Goal: Task Accomplishment & Management: Use online tool/utility

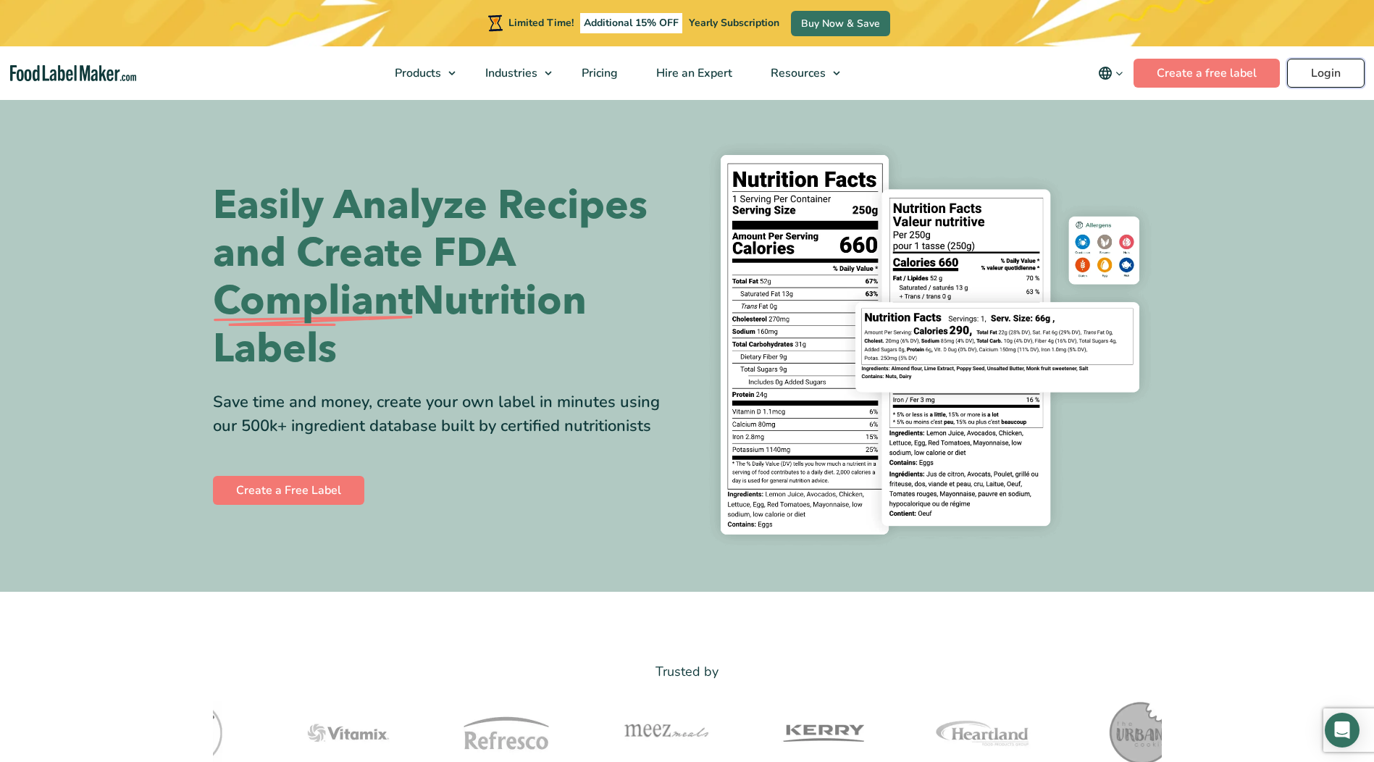
click at [1309, 70] on link "Login" at bounding box center [1327, 73] width 78 height 29
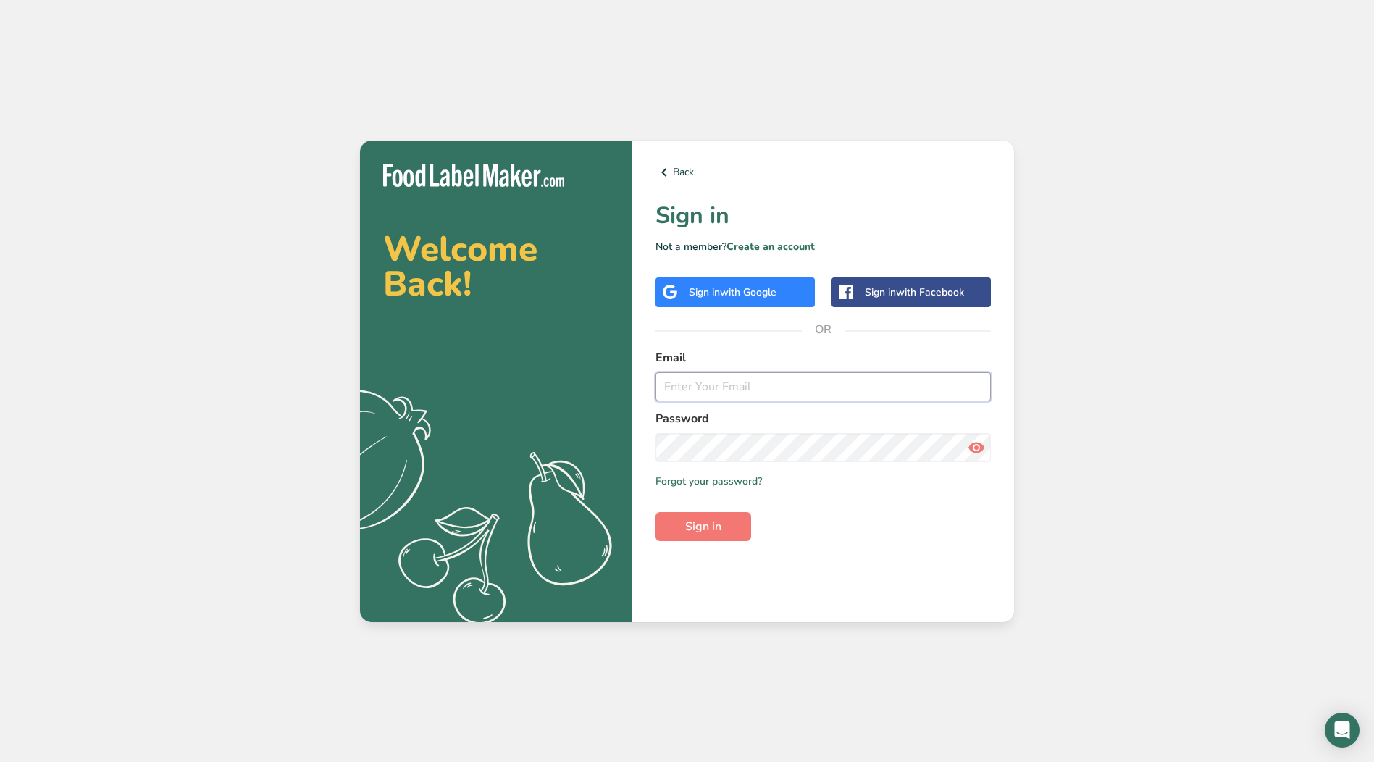
click at [759, 385] on input "email" at bounding box center [823, 386] width 335 height 29
type input "[EMAIL_ADDRESS][DOMAIN_NAME]"
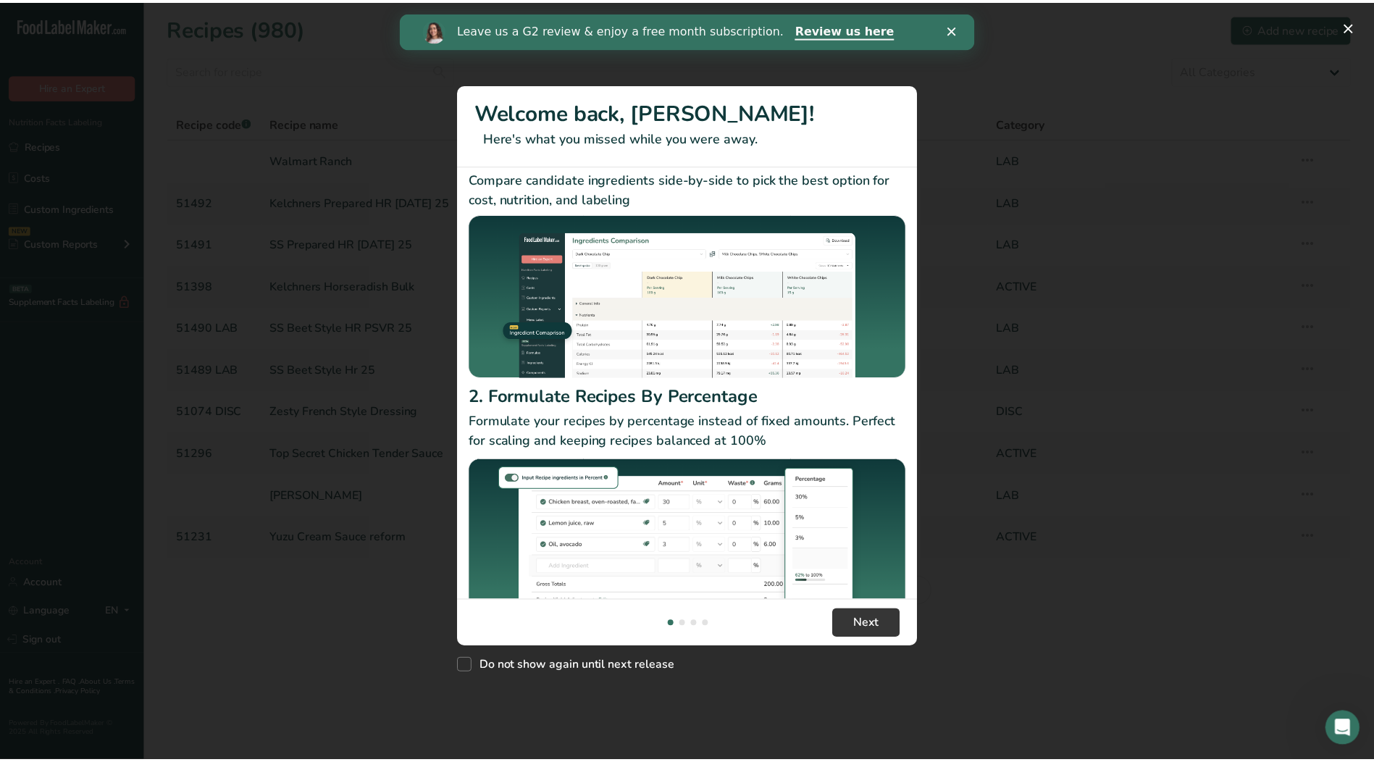
scroll to position [72, 0]
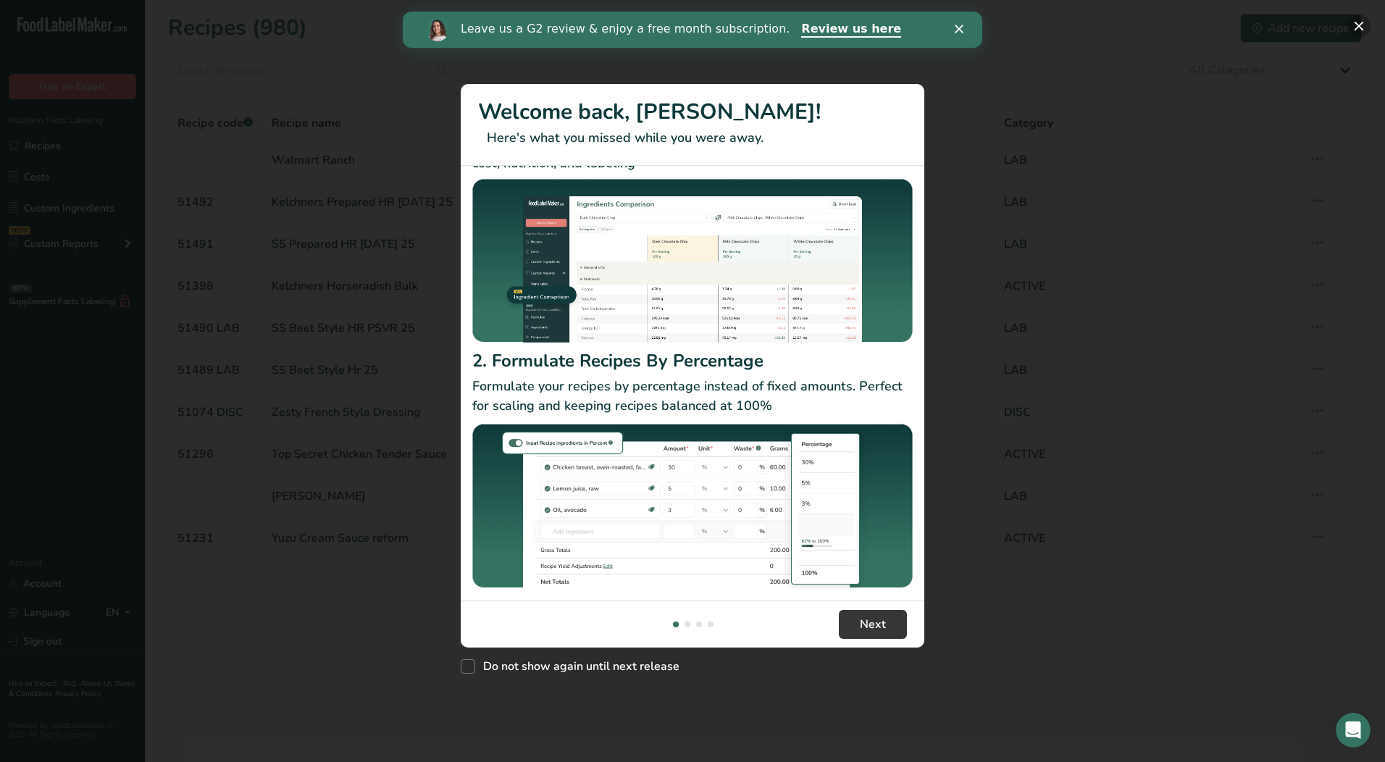
click at [1357, 25] on button "New Features" at bounding box center [1359, 25] width 23 height 23
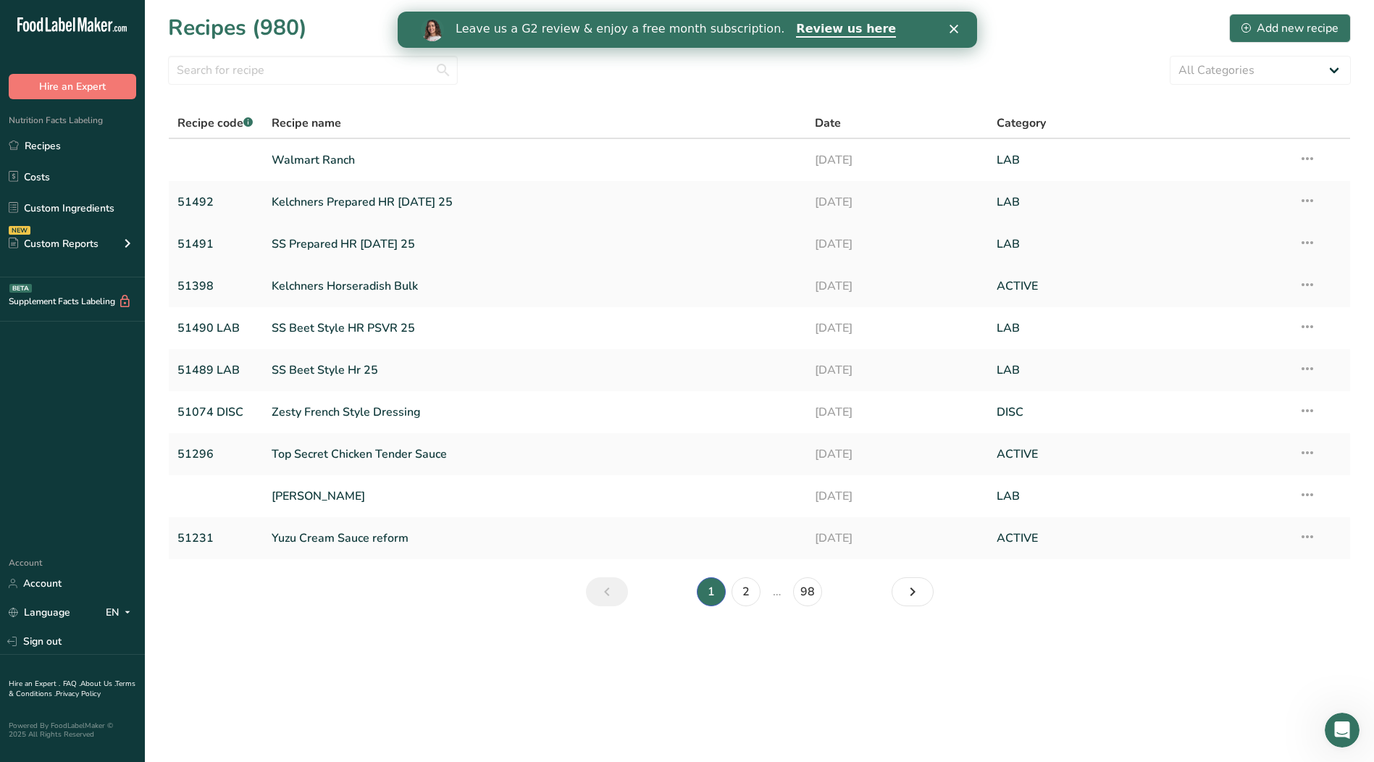
click at [357, 242] on link "SS Prepared HR [DATE] 25" at bounding box center [535, 244] width 527 height 30
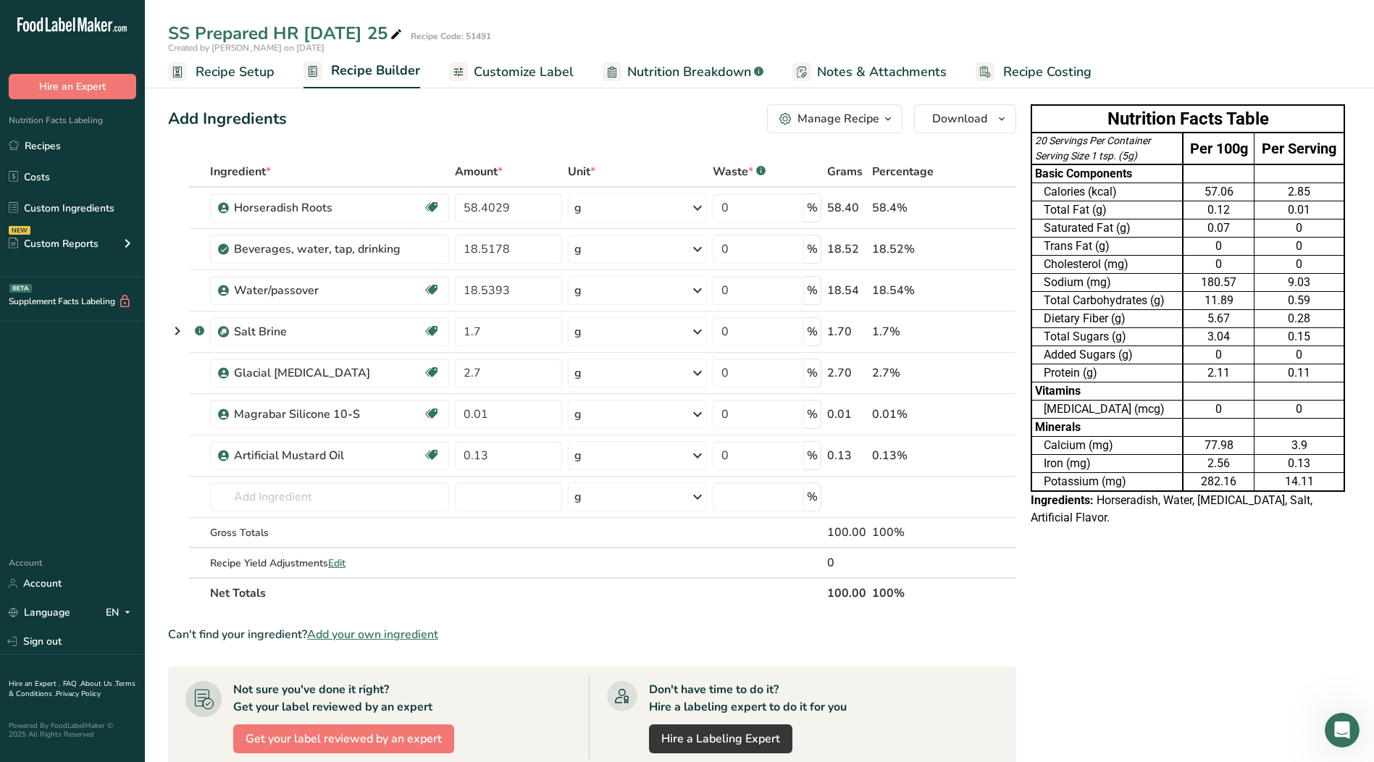
click at [506, 71] on span "Customize Label" at bounding box center [524, 72] width 100 height 20
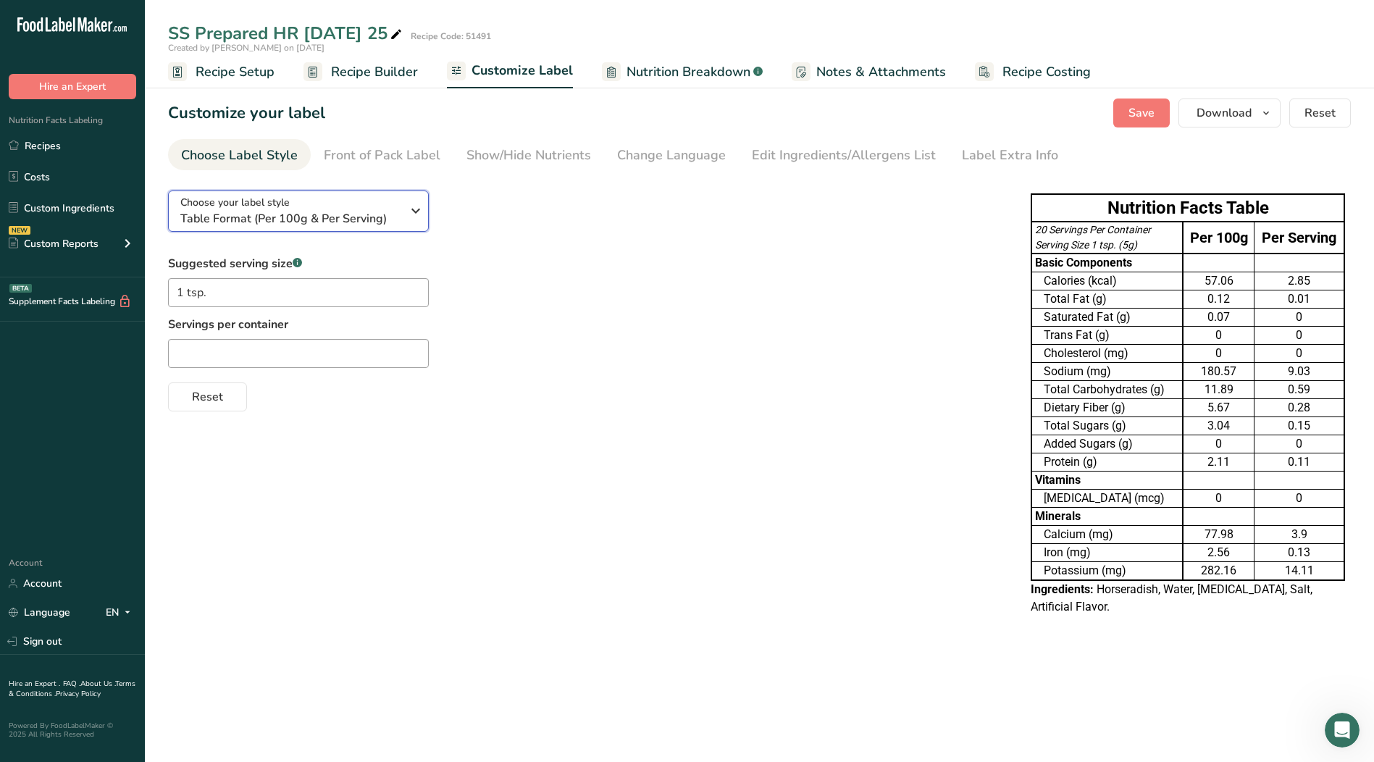
click at [414, 214] on icon "button" at bounding box center [415, 211] width 17 height 26
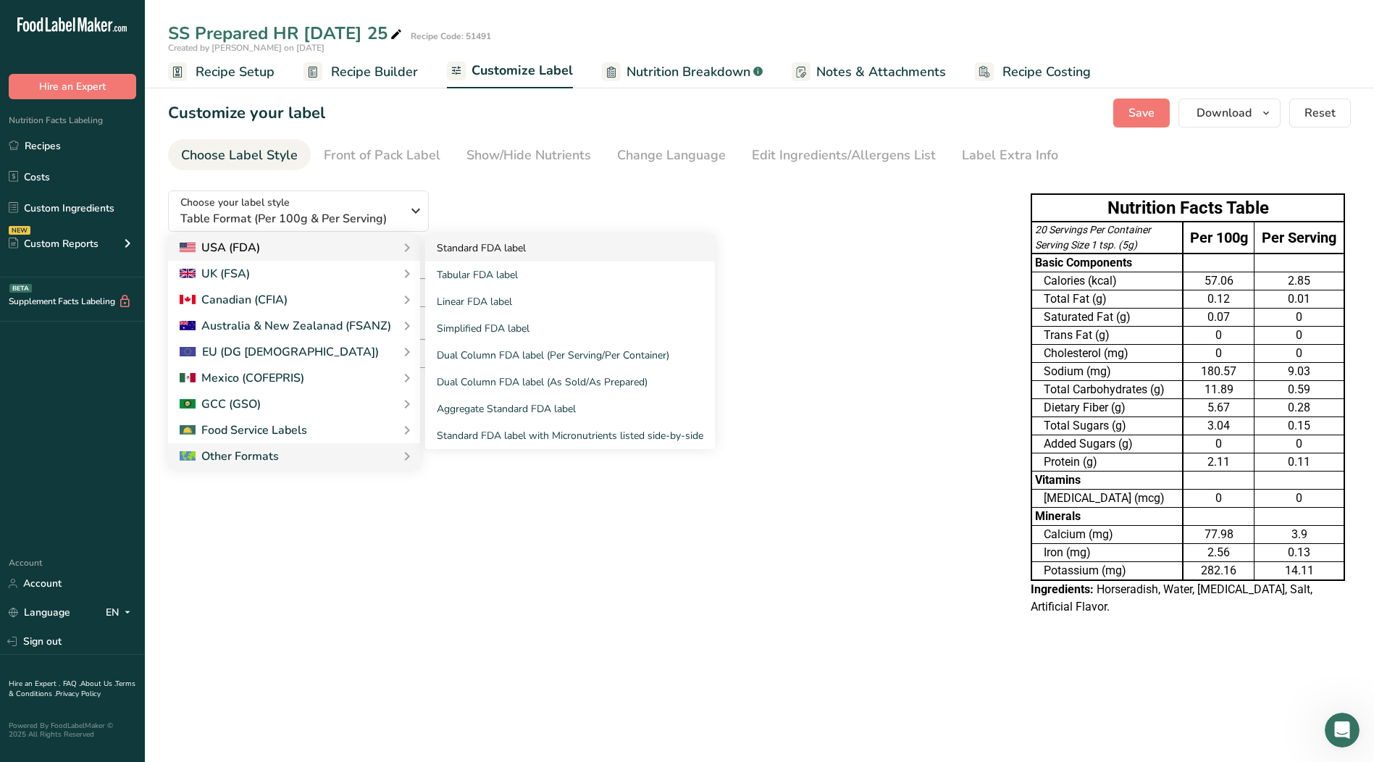
click at [533, 250] on link "Standard FDA label" at bounding box center [570, 248] width 290 height 27
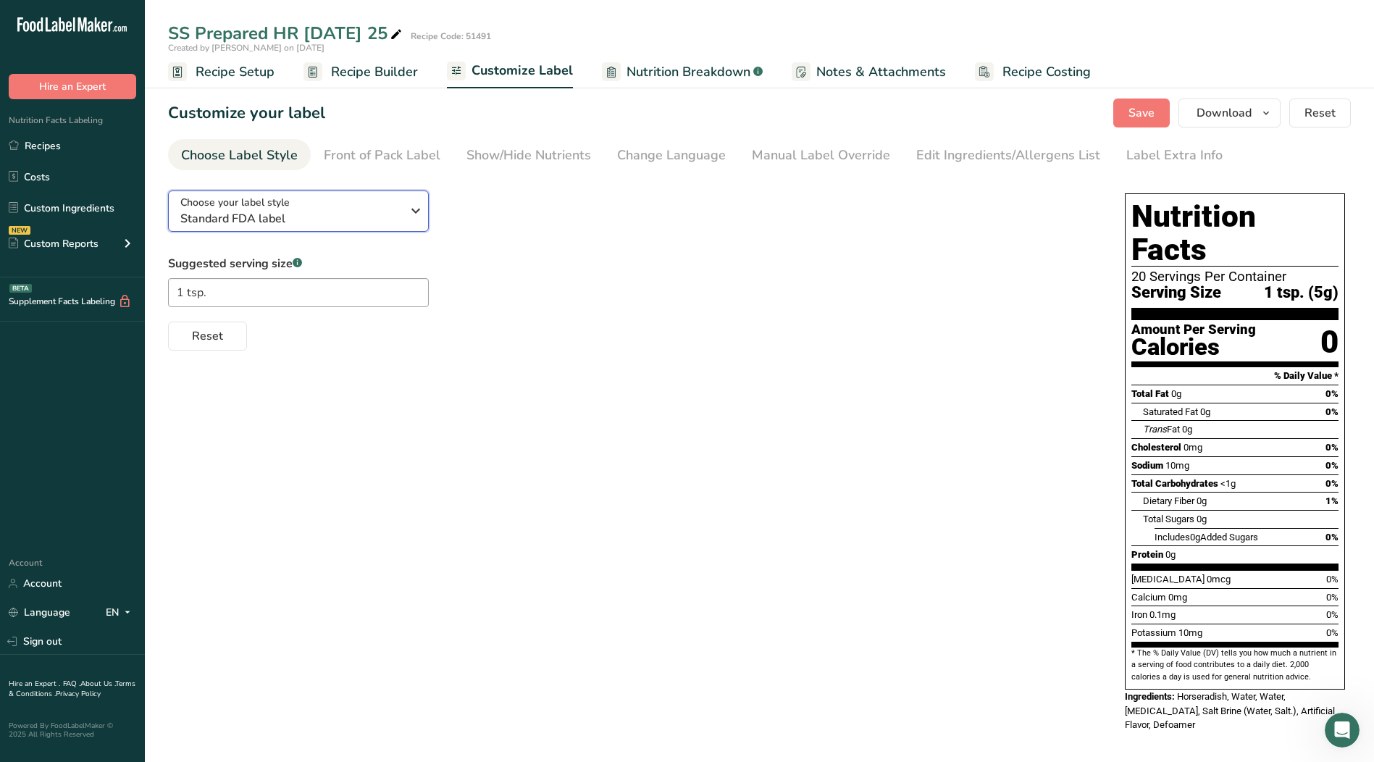
click at [413, 214] on icon "button" at bounding box center [415, 211] width 17 height 26
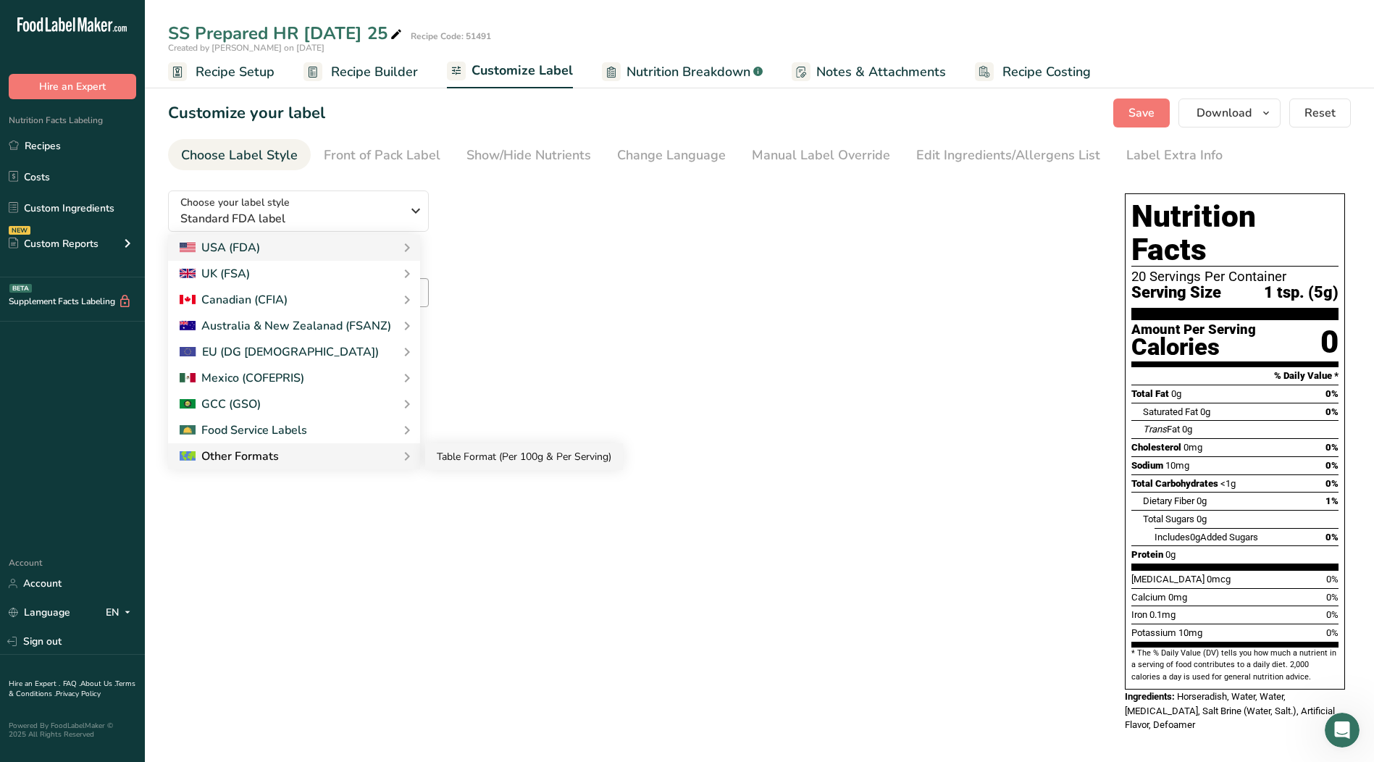
click at [471, 462] on link "Table Format (Per 100g & Per Serving)" at bounding box center [524, 456] width 198 height 27
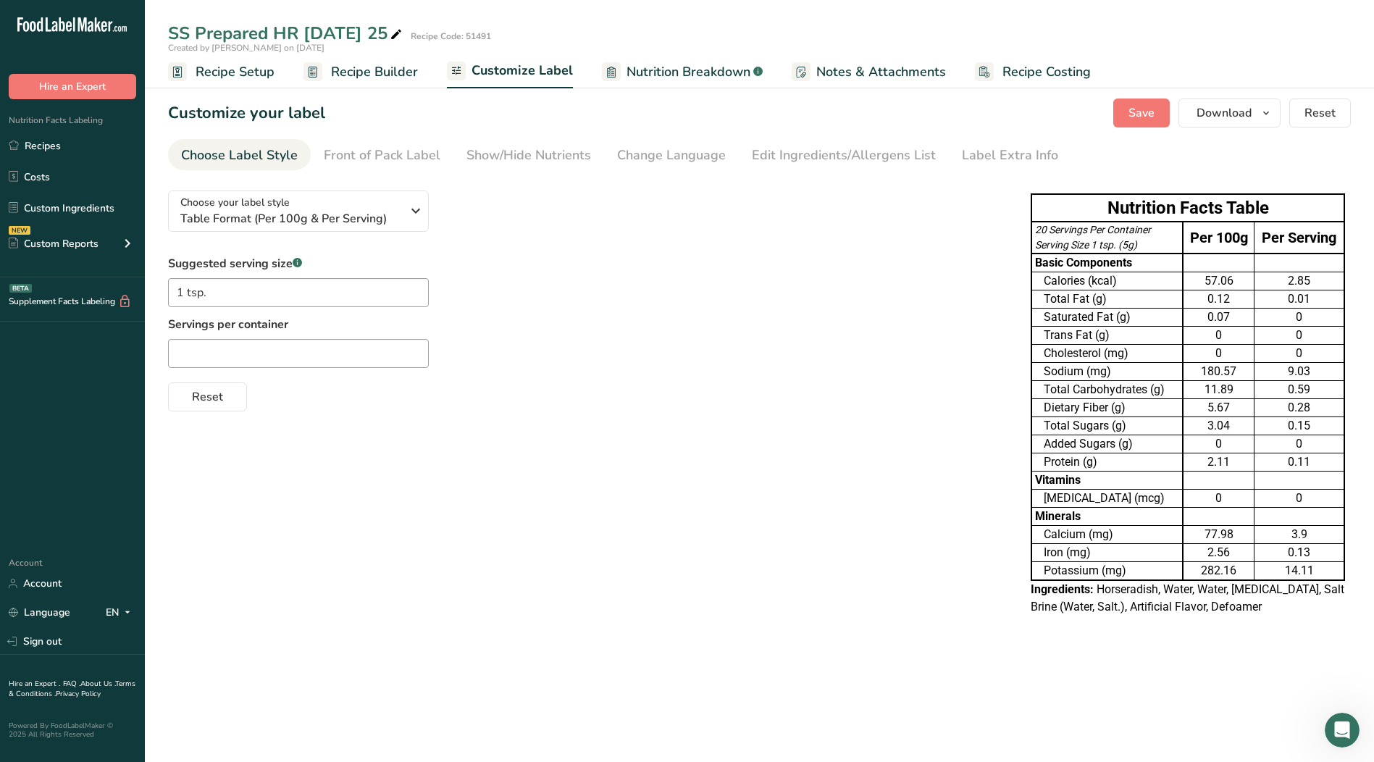
click at [229, 67] on span "Recipe Setup" at bounding box center [235, 72] width 79 height 20
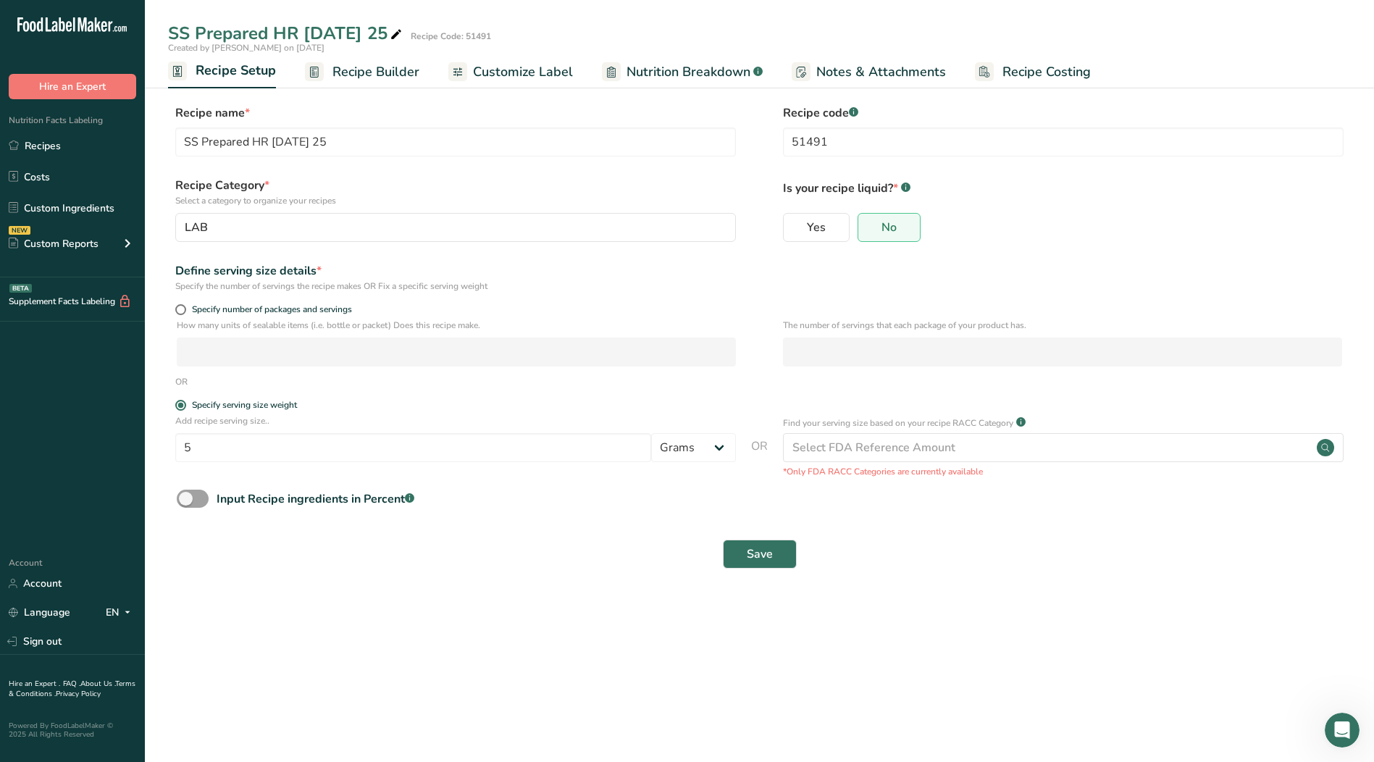
click at [370, 75] on span "Recipe Builder" at bounding box center [376, 72] width 87 height 20
